Goal: Task Accomplishment & Management: Use online tool/utility

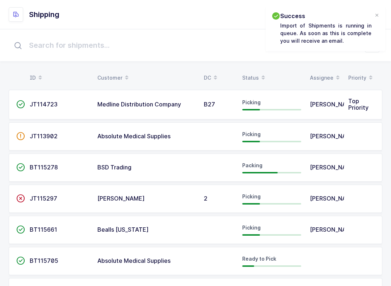
click at [254, 75] on div "Status" at bounding box center [271, 78] width 59 height 12
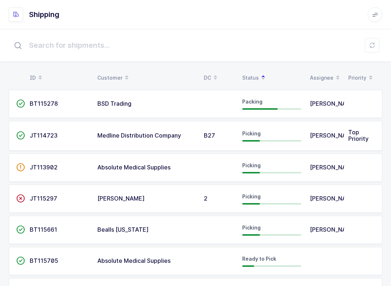
click at [146, 136] on span "Medline Distribution Company" at bounding box center [139, 135] width 84 height 7
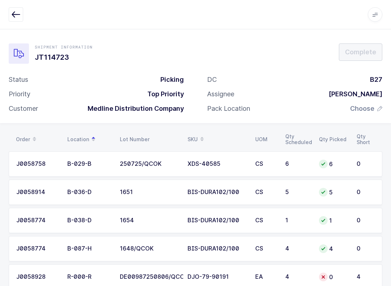
scroll to position [20, 0]
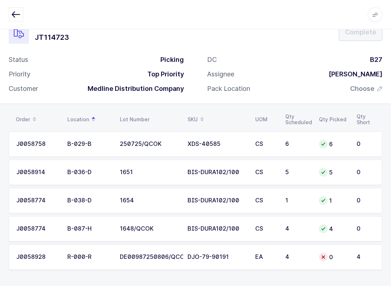
click at [17, 12] on icon "button" at bounding box center [16, 14] width 9 height 9
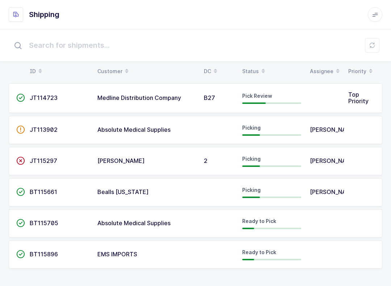
click at [371, 47] on icon at bounding box center [372, 45] width 6 height 6
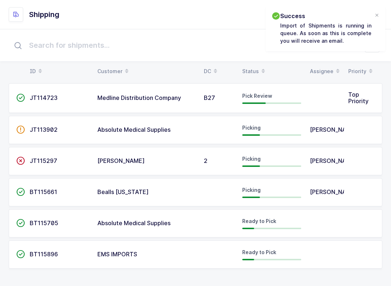
click at [261, 68] on icon at bounding box center [263, 69] width 4 height 4
click at [213, 94] on span "B27" at bounding box center [209, 97] width 11 height 7
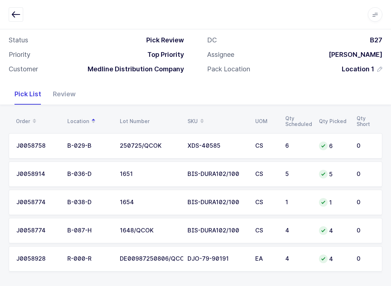
scroll to position [41, 0]
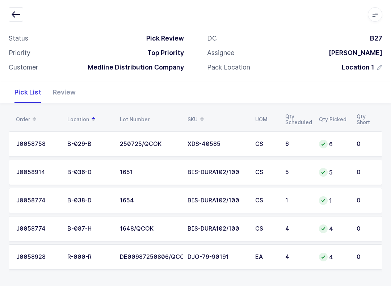
click at [60, 95] on div "Review" at bounding box center [64, 92] width 34 height 21
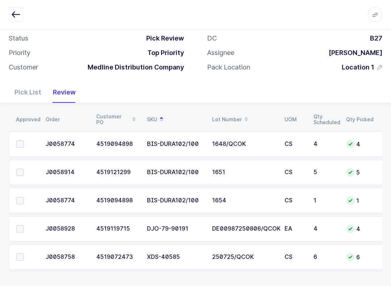
click at [20, 259] on span at bounding box center [19, 256] width 7 height 7
click at [24, 253] on input "checkbox" at bounding box center [24, 253] width 0 height 0
click at [25, 229] on label at bounding box center [26, 228] width 21 height 7
click at [24, 225] on input "checkbox" at bounding box center [24, 225] width 0 height 0
click at [32, 146] on label at bounding box center [26, 144] width 21 height 7
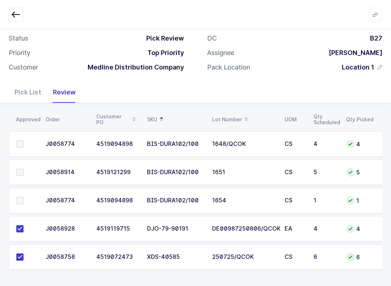
click at [24, 141] on input "checkbox" at bounding box center [24, 141] width 0 height 0
click at [35, 174] on label at bounding box center [26, 172] width 21 height 7
click at [24, 169] on input "checkbox" at bounding box center [24, 169] width 0 height 0
click at [26, 202] on label at bounding box center [26, 200] width 21 height 7
click at [24, 197] on input "checkbox" at bounding box center [24, 197] width 0 height 0
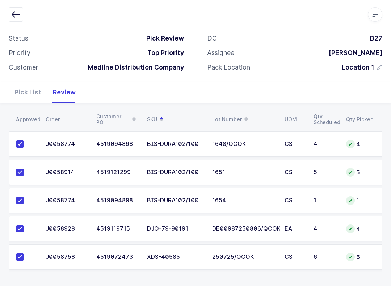
click at [28, 92] on div "Pick List" at bounding box center [28, 92] width 38 height 21
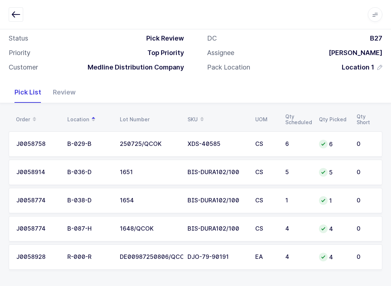
click at [65, 89] on div "Review" at bounding box center [64, 92] width 34 height 21
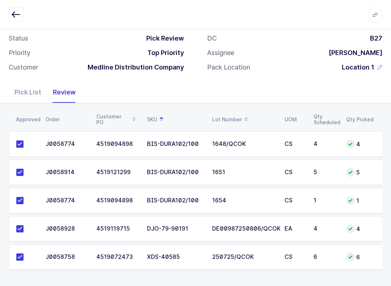
scroll to position [0, 0]
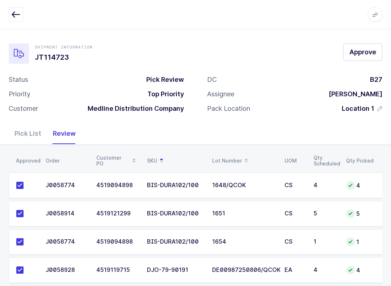
click at [357, 54] on span "Approve" at bounding box center [362, 51] width 27 height 9
